Goal: Check status

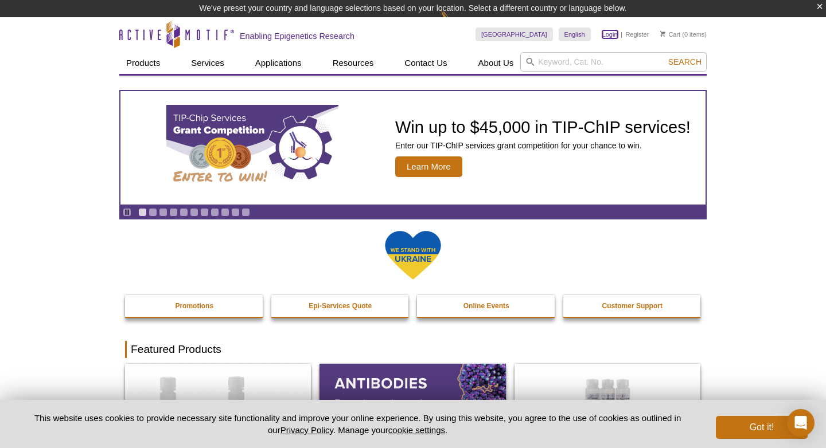
click at [609, 34] on link "Login" at bounding box center [609, 34] width 15 height 8
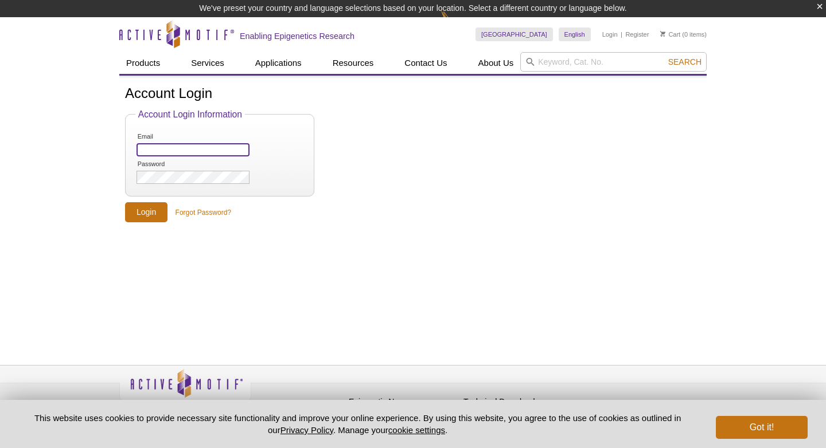
click at [154, 151] on input "Email" at bounding box center [192, 149] width 113 height 13
type input "[EMAIL_ADDRESS][DOMAIN_NAME]"
click at [134, 208] on input "Login" at bounding box center [146, 212] width 42 height 20
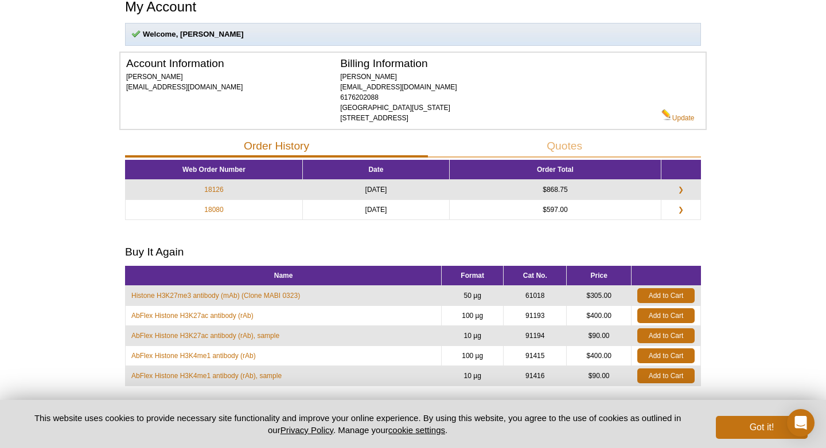
scroll to position [143, 0]
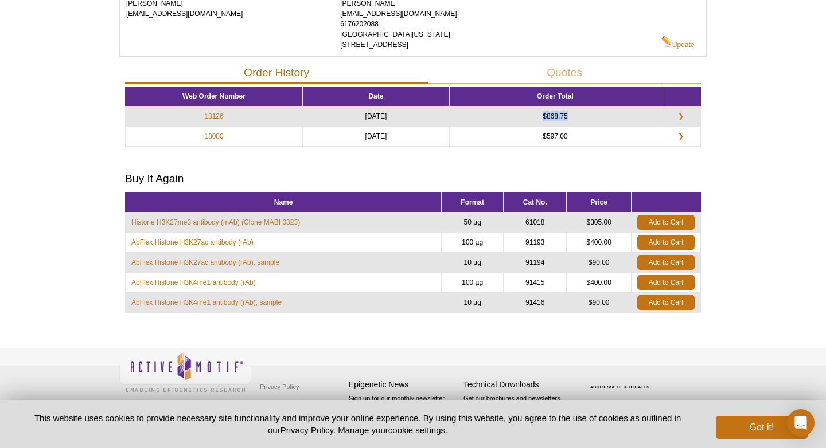
drag, startPoint x: 560, startPoint y: 116, endPoint x: 606, endPoint y: 115, distance: 46.4
click at [606, 115] on td "$868.75" at bounding box center [555, 117] width 212 height 20
drag, startPoint x: 600, startPoint y: 113, endPoint x: 519, endPoint y: 115, distance: 80.9
click at [519, 115] on td "$868.75" at bounding box center [555, 117] width 212 height 20
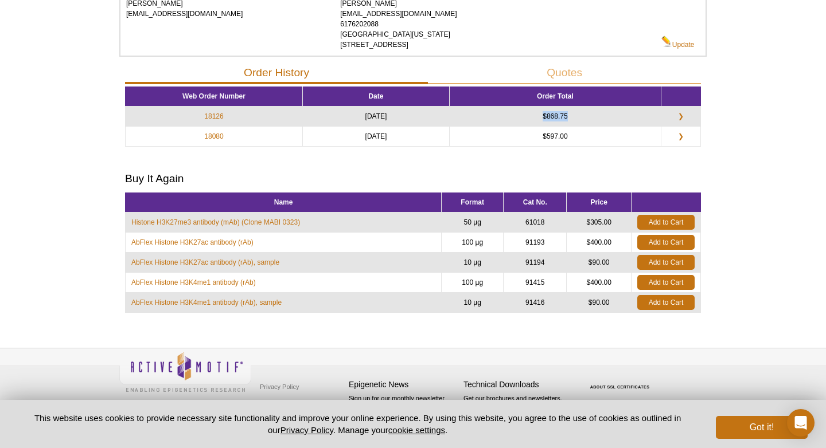
click at [519, 115] on td "$868.75" at bounding box center [555, 117] width 212 height 20
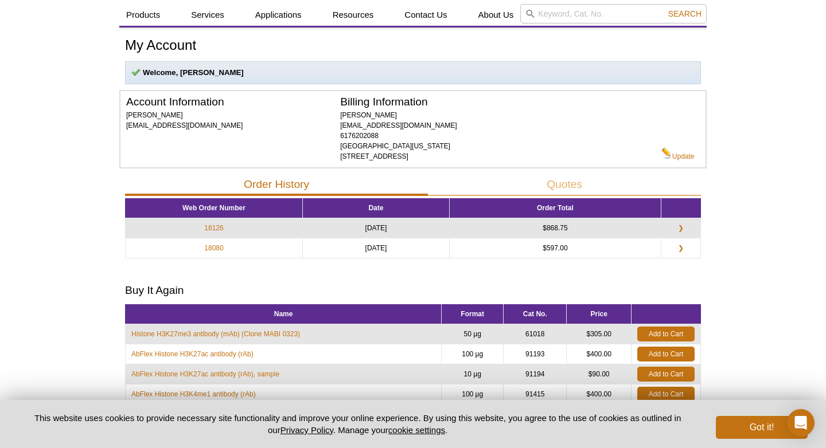
scroll to position [28, 0]
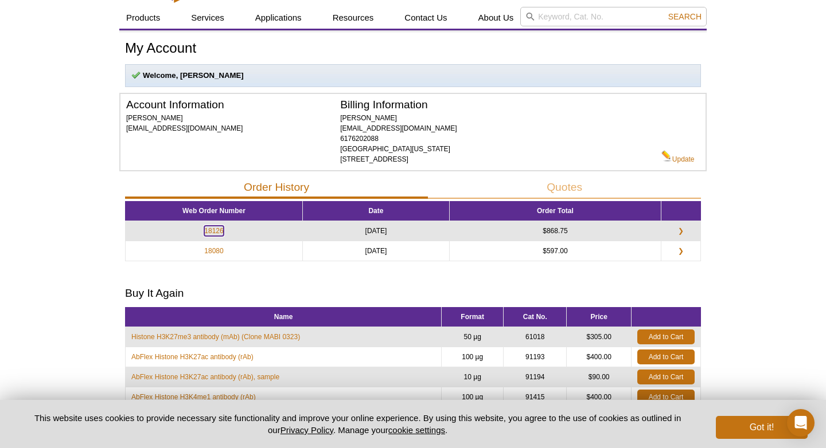
click at [213, 232] on link "18126" at bounding box center [213, 231] width 19 height 10
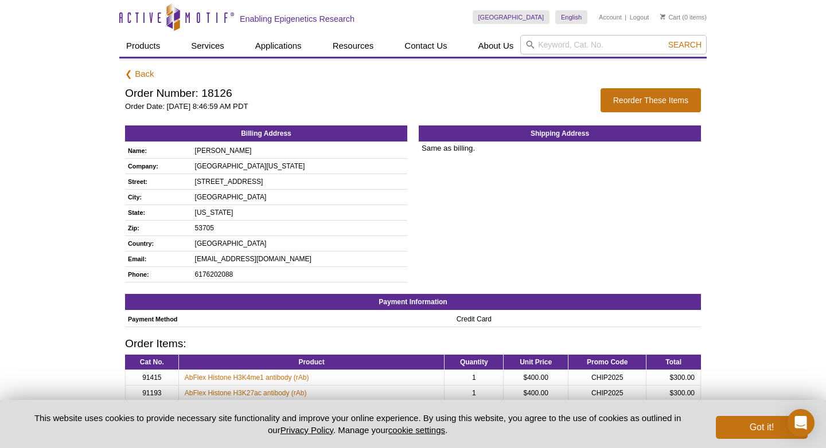
scroll to position [6, 0]
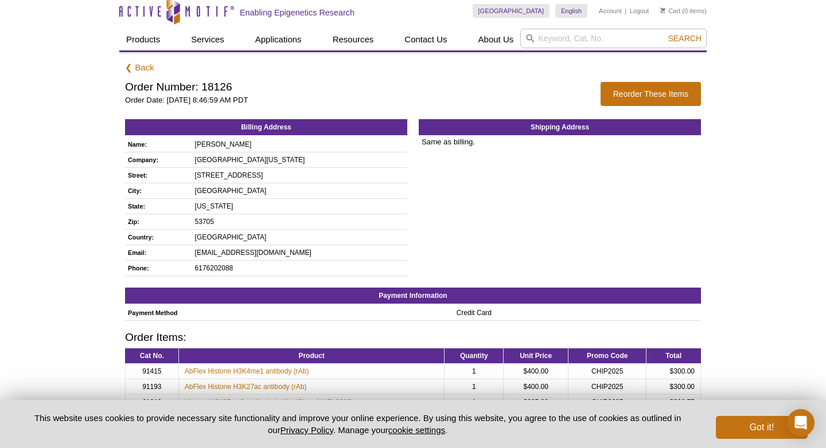
click at [218, 88] on h2 "Order Number: 18126" at bounding box center [357, 87] width 464 height 10
copy h2 "18126"
